Goal: Task Accomplishment & Management: Manage account settings

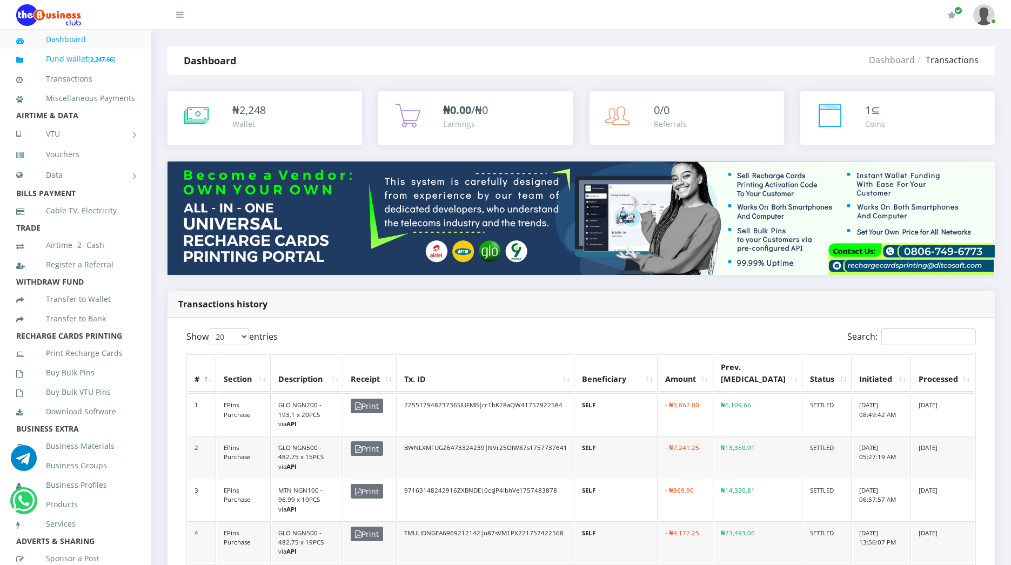
click at [78, 58] on link "Fund wallet [ 2,247.66 ]" at bounding box center [75, 58] width 119 height 25
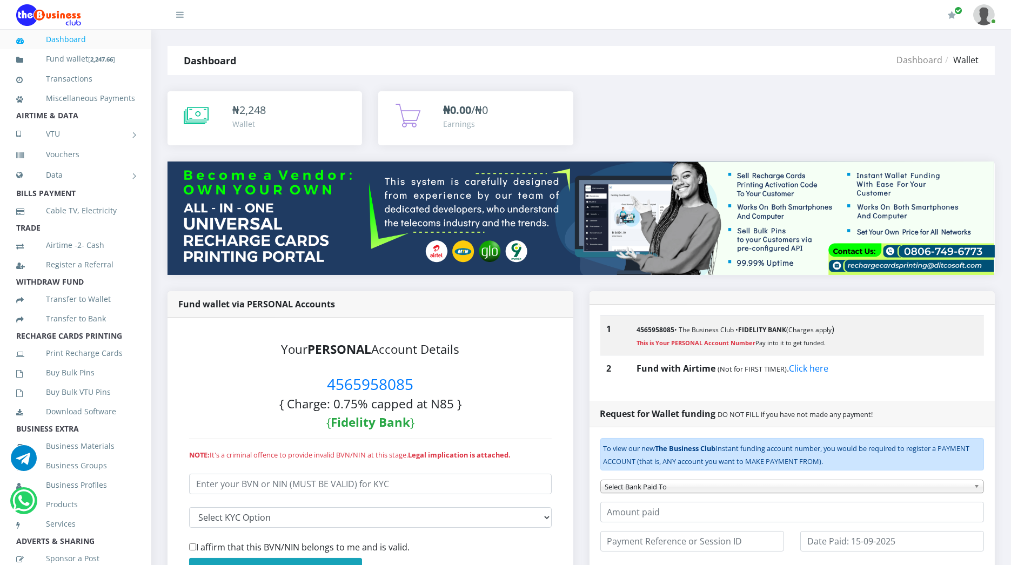
click at [732, 122] on div "₦ 2,248 Wallet ₦0.00 /₦0 Earnings" at bounding box center [581, 126] width 844 height 70
